Goal: Check status: Check status

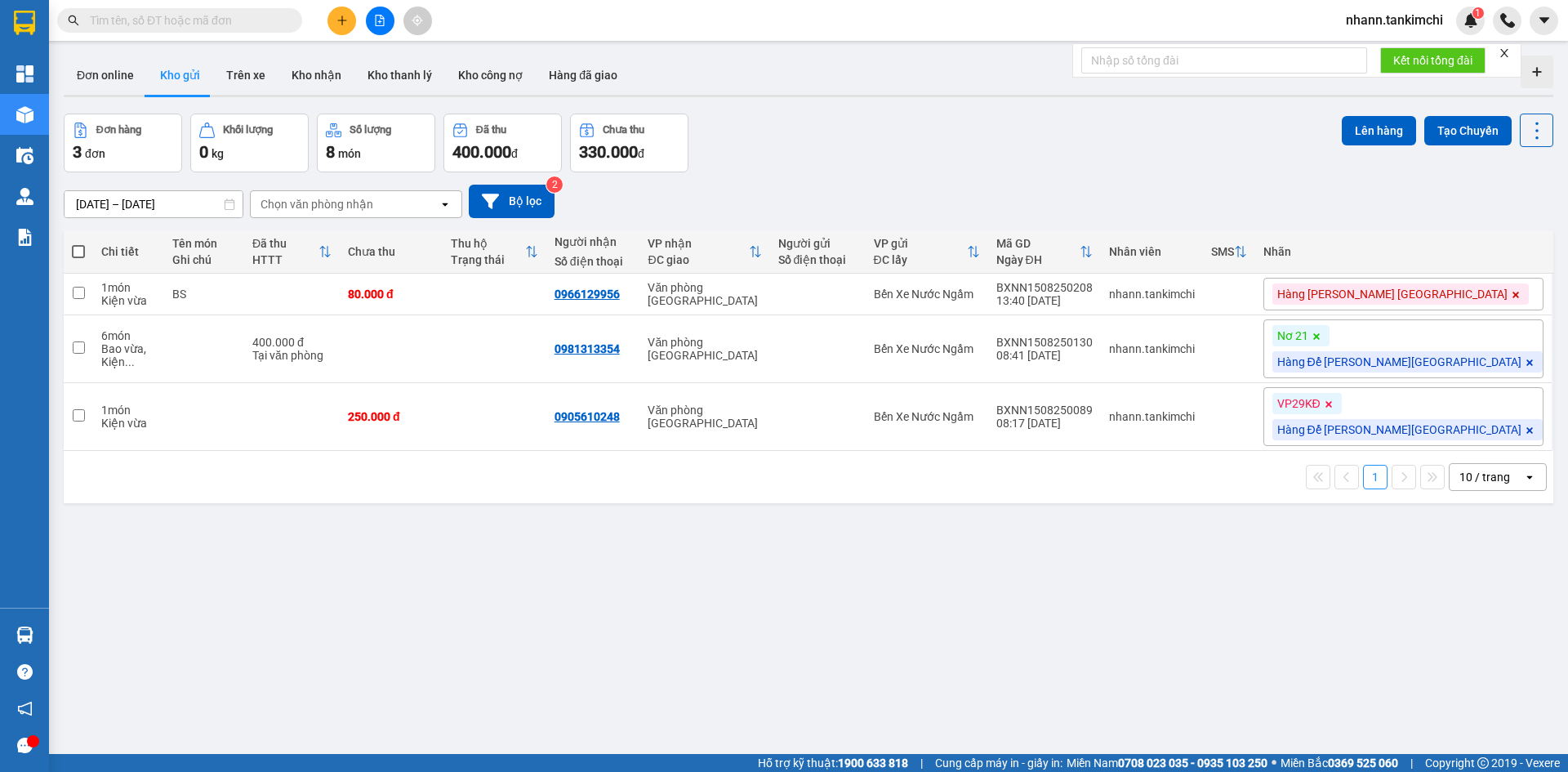
drag, startPoint x: 221, startPoint y: 11, endPoint x: 201, endPoint y: 31, distance: 28.3
click at [217, 16] on input "text" at bounding box center [186, 20] width 193 height 18
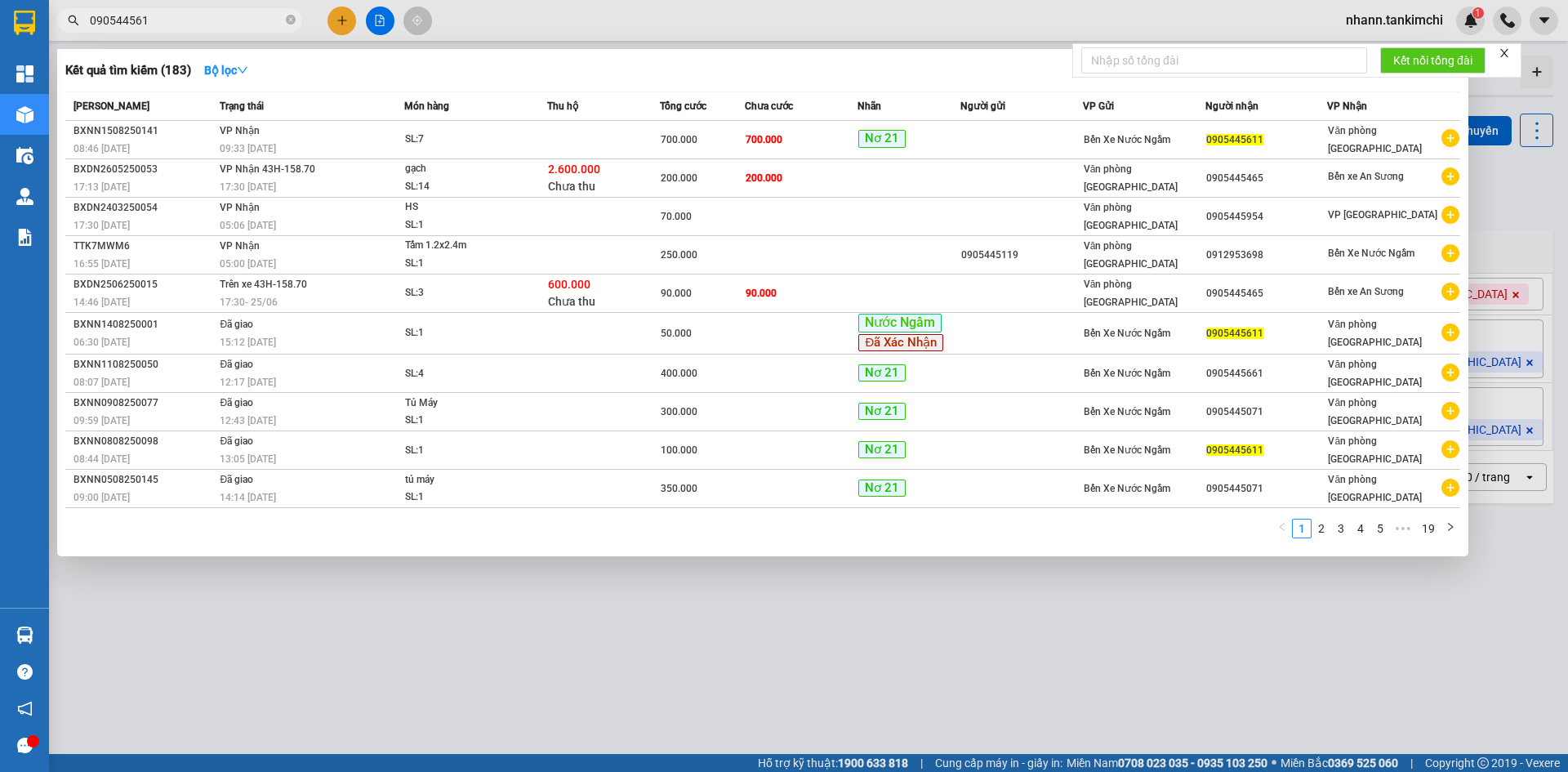
type input "0905445611"
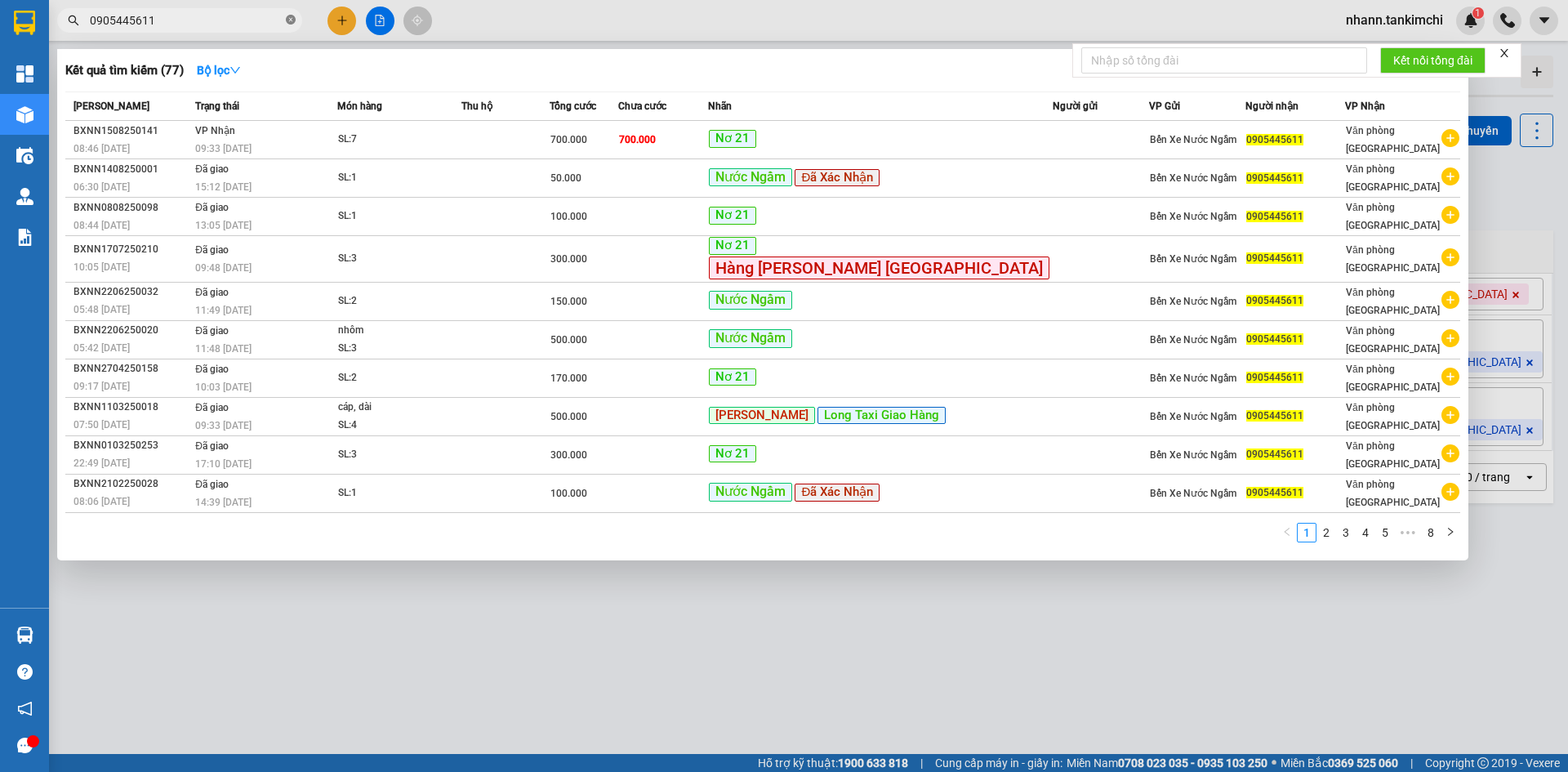
click at [293, 23] on icon "close-circle" at bounding box center [291, 20] width 10 height 10
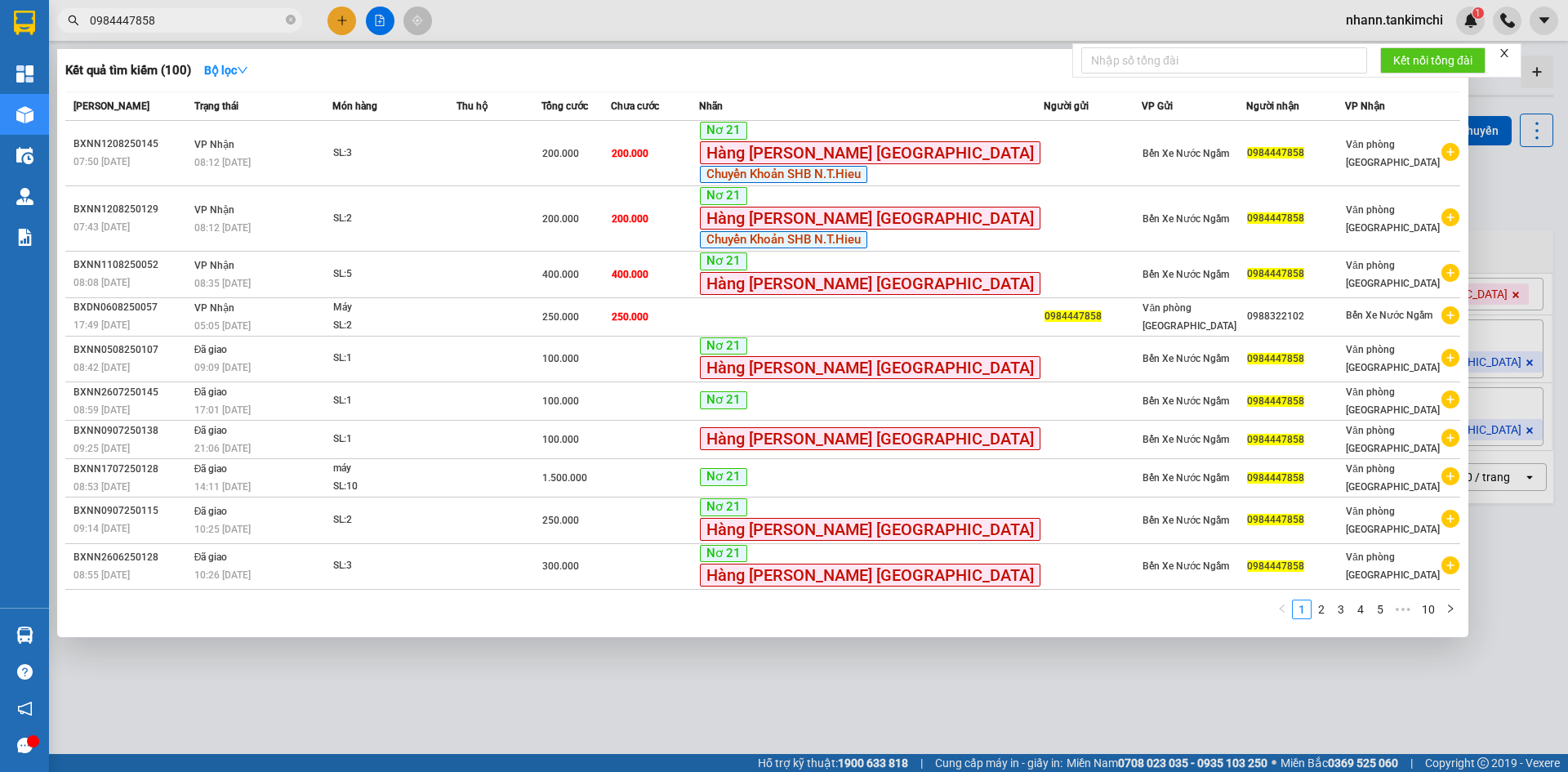
type input "0984447858"
drag, startPoint x: 219, startPoint y: 19, endPoint x: 50, endPoint y: -11, distance: 171.6
click at [50, 0] on html "Kết quả tìm kiếm ( 100 ) Bộ lọc Mã ĐH Trạng thái Món hàng Thu hộ Tổng cước Chưa…" at bounding box center [784, 386] width 1568 height 772
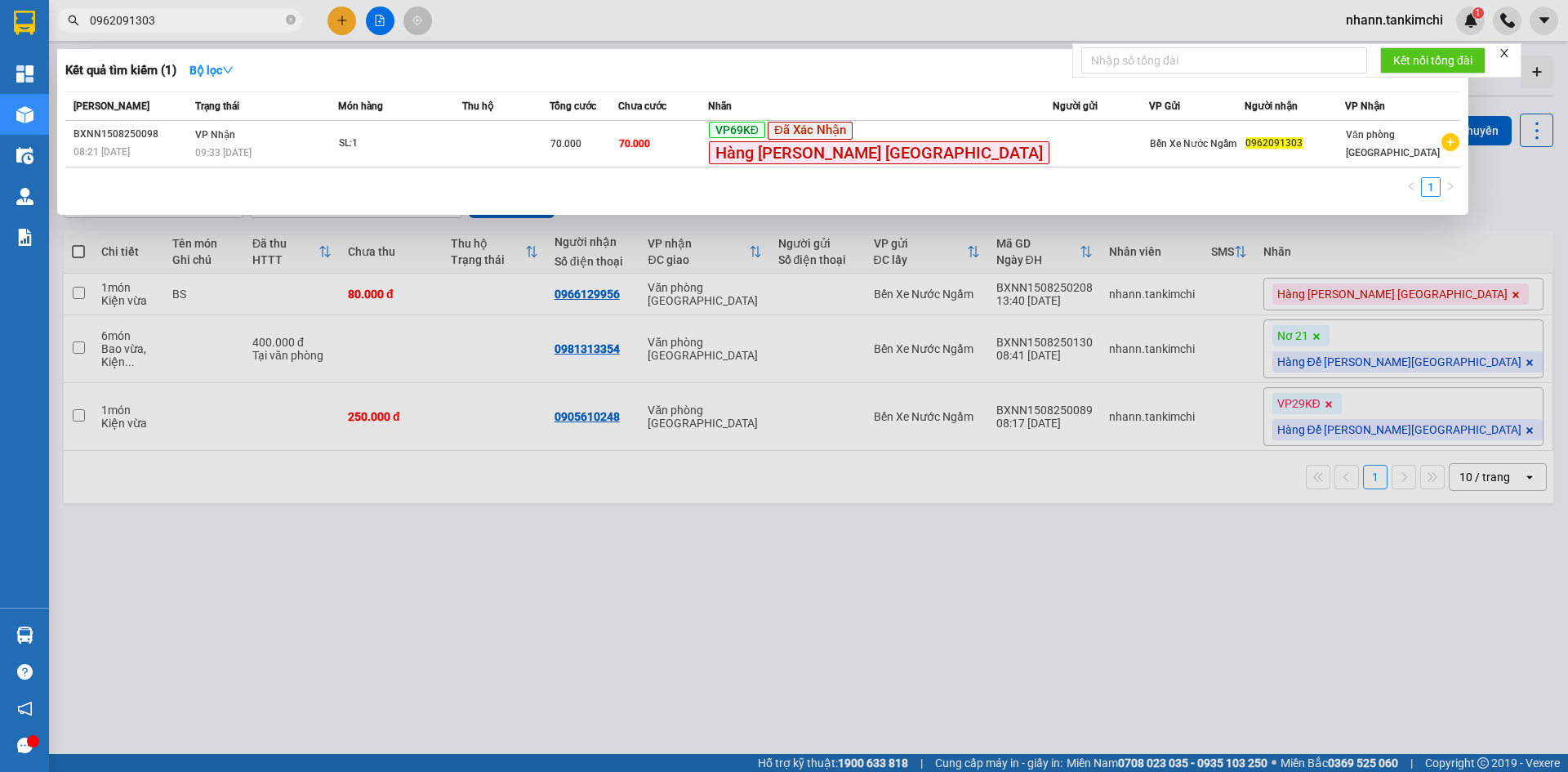
type input "0962091303"
